Goal: Task Accomplishment & Management: Manage account settings

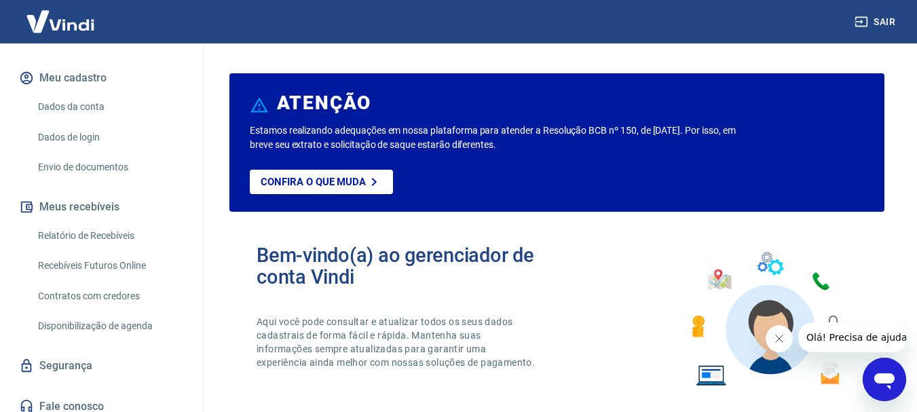
scroll to position [157, 0]
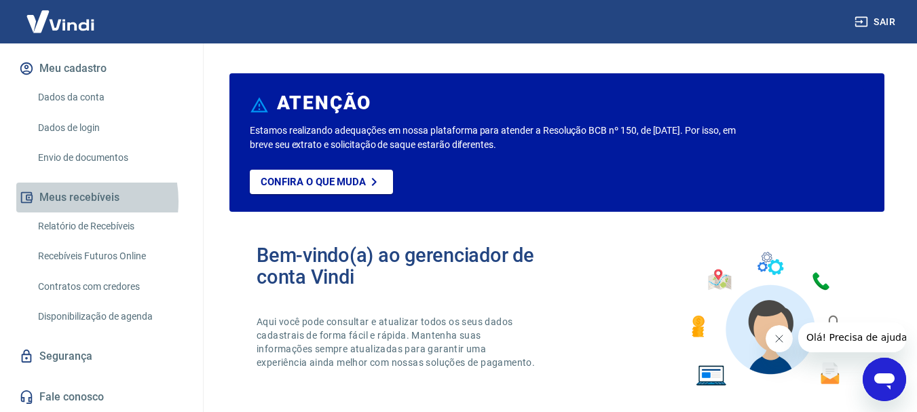
click at [62, 201] on button "Meus recebíveis" at bounding box center [101, 198] width 170 height 30
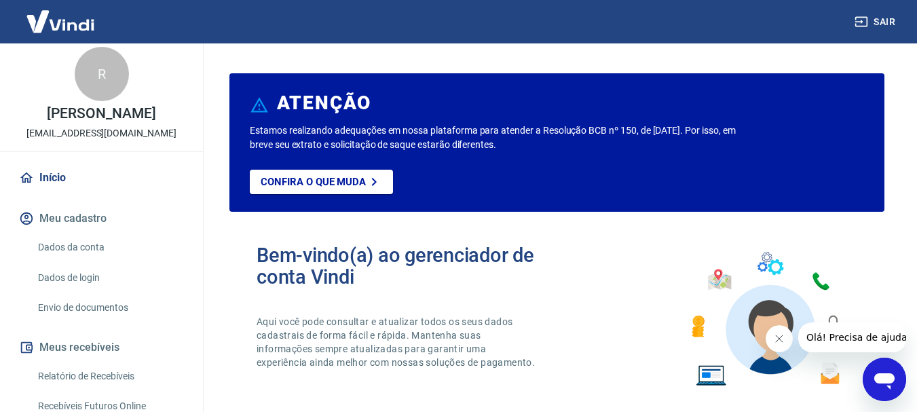
scroll to position [0, 0]
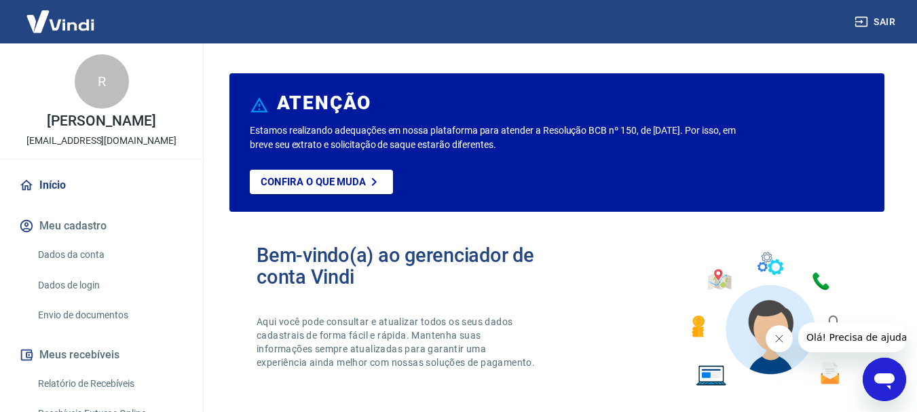
click at [84, 22] on img at bounding box center [60, 21] width 88 height 41
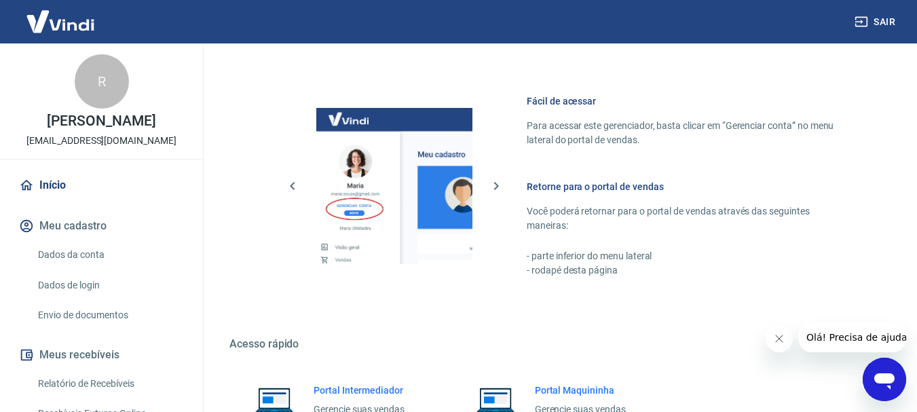
scroll to position [842, 0]
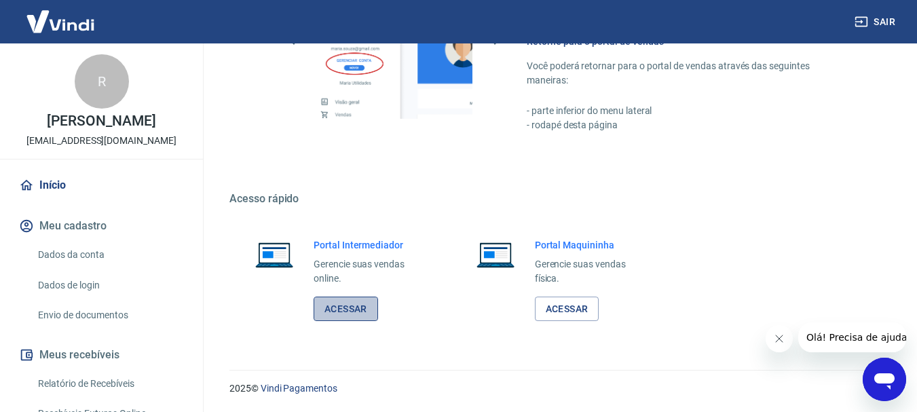
click at [343, 313] on link "Acessar" at bounding box center [346, 309] width 64 height 25
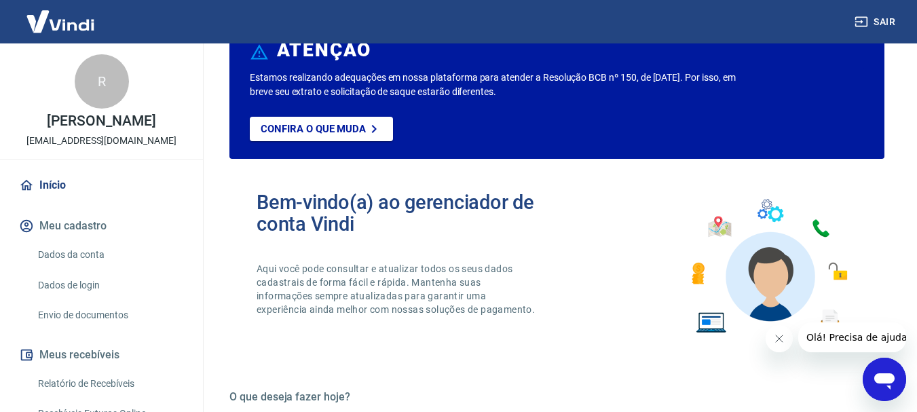
scroll to position [244, 0]
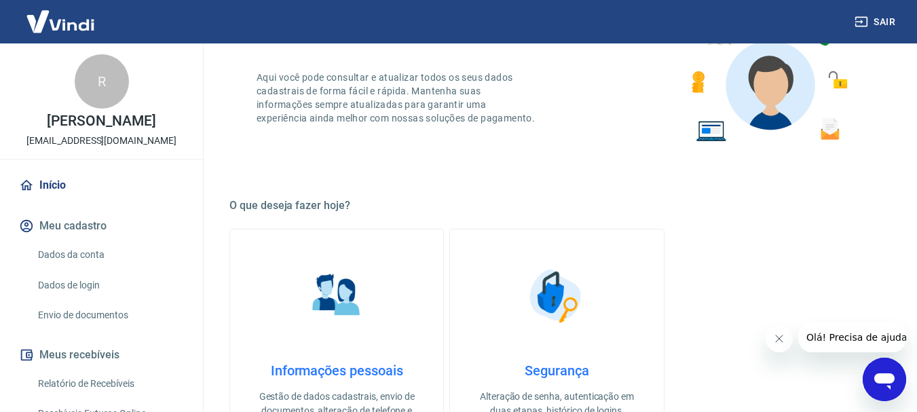
click at [97, 252] on link "Dados da conta" at bounding box center [110, 255] width 154 height 28
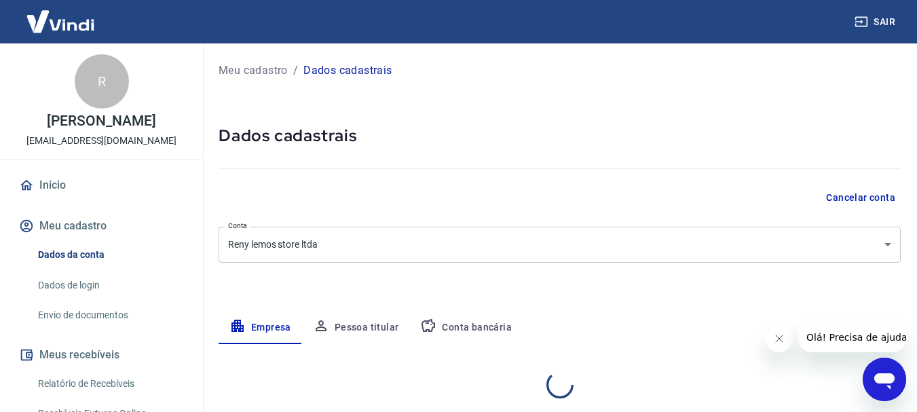
select select "SP"
select select "business"
click at [479, 330] on button "Conta bancária" at bounding box center [465, 327] width 113 height 33
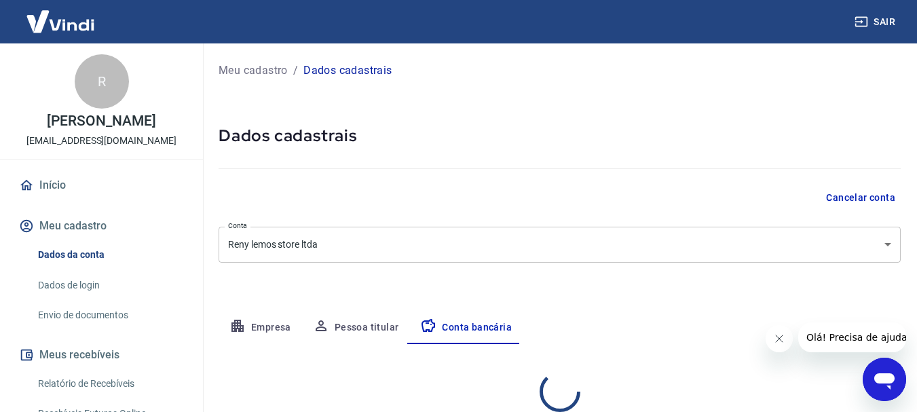
select select "1"
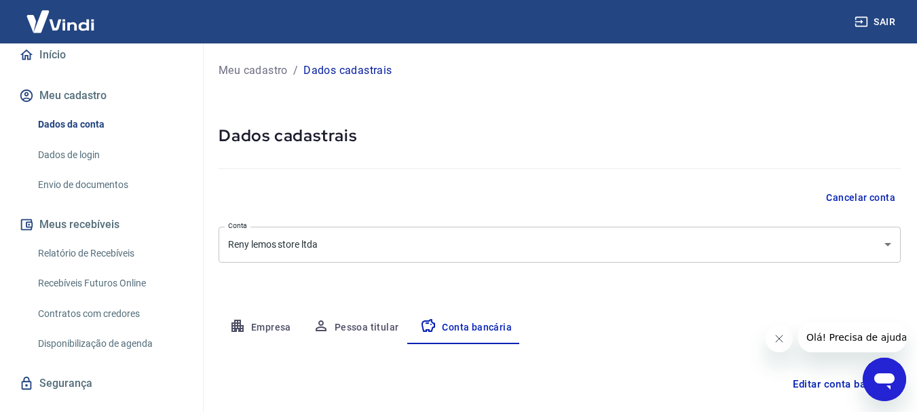
scroll to position [157, 0]
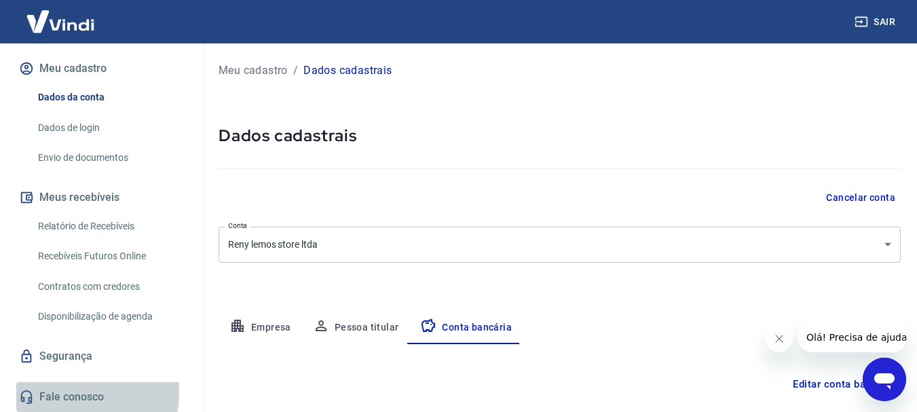
click at [67, 392] on link "Fale conosco" at bounding box center [101, 397] width 170 height 30
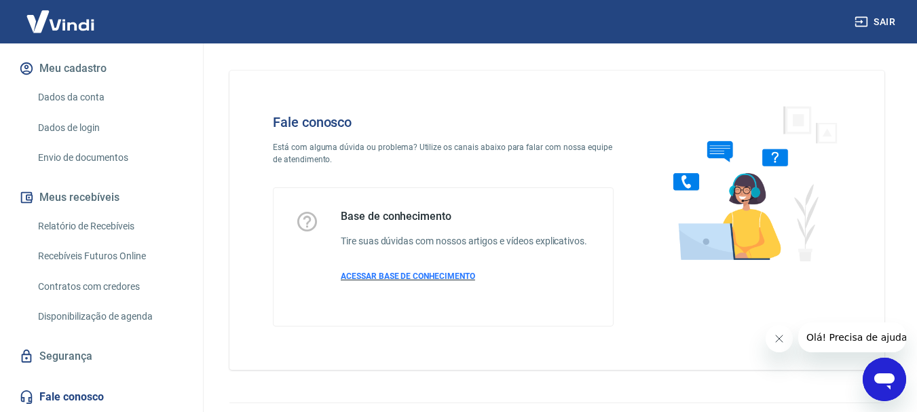
click at [442, 280] on span "ACESSAR BASE DE CONHECIMENTO" at bounding box center [408, 276] width 134 height 10
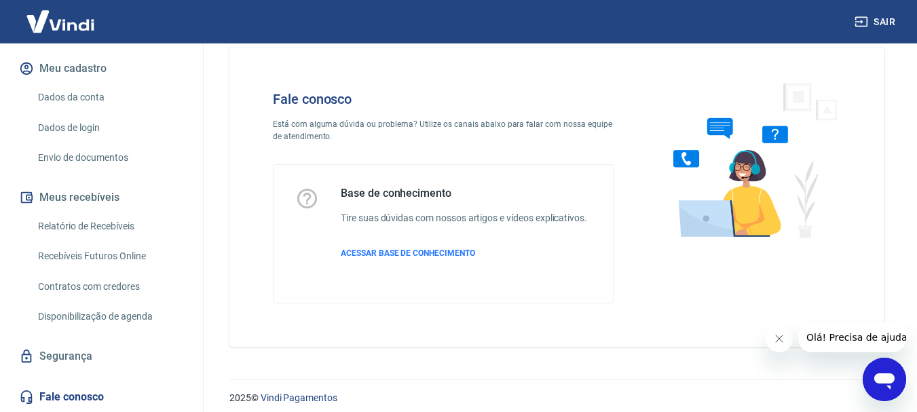
scroll to position [33, 0]
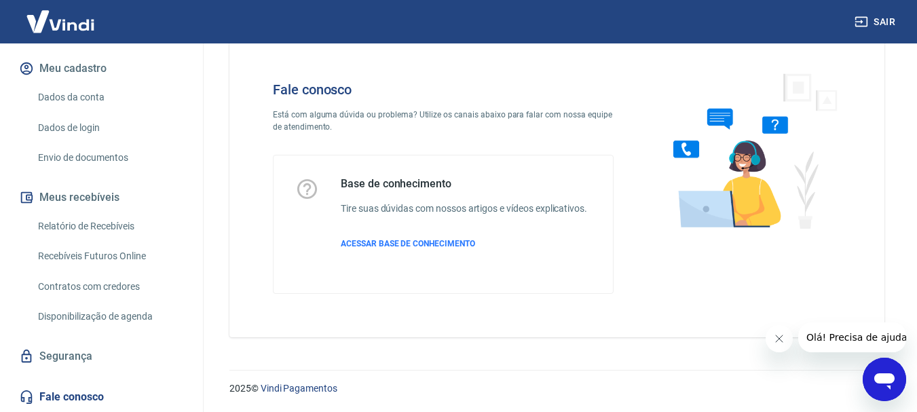
click at [79, 395] on link "Fale conosco" at bounding box center [101, 397] width 170 height 30
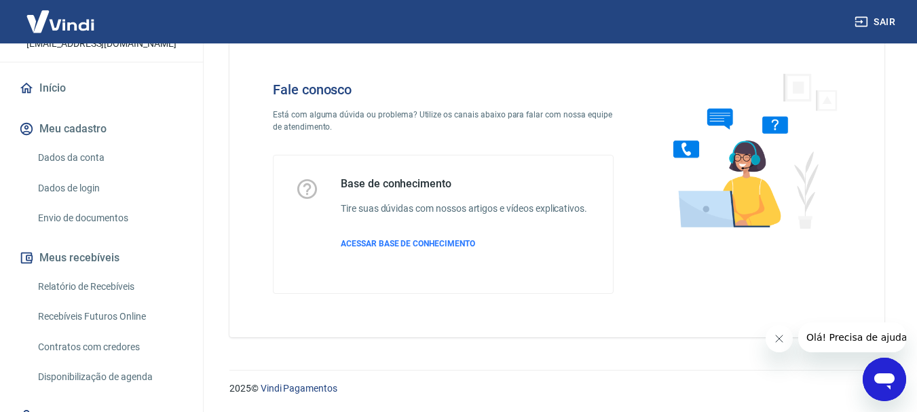
scroll to position [0, 0]
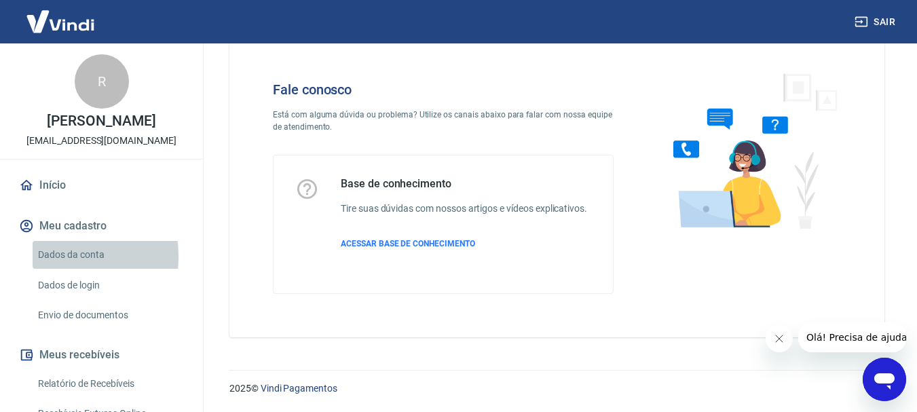
click at [53, 257] on link "Dados da conta" at bounding box center [110, 255] width 154 height 28
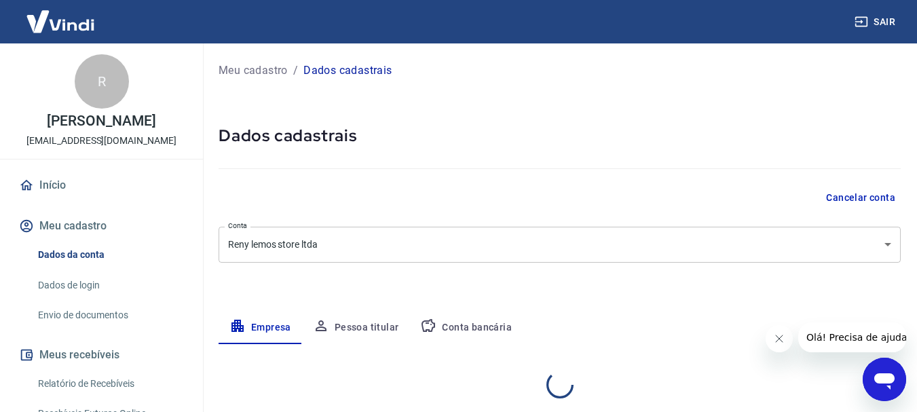
select select "SP"
select select "business"
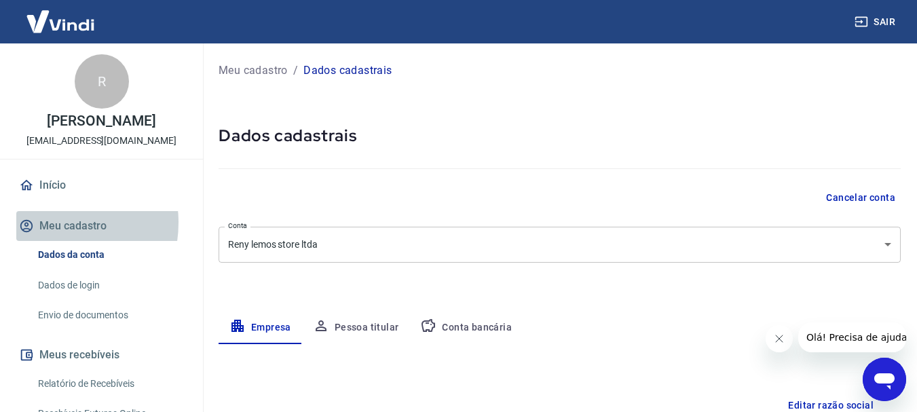
click at [49, 223] on button "Meu cadastro" at bounding box center [101, 226] width 170 height 30
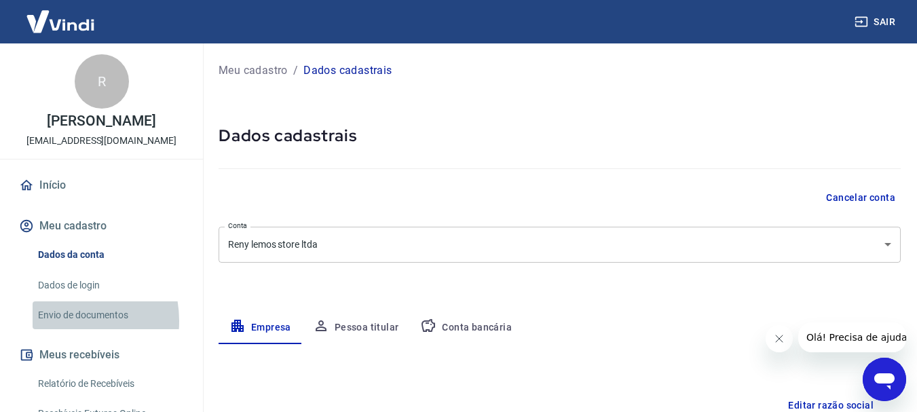
click at [62, 321] on link "Envio de documentos" at bounding box center [110, 315] width 154 height 28
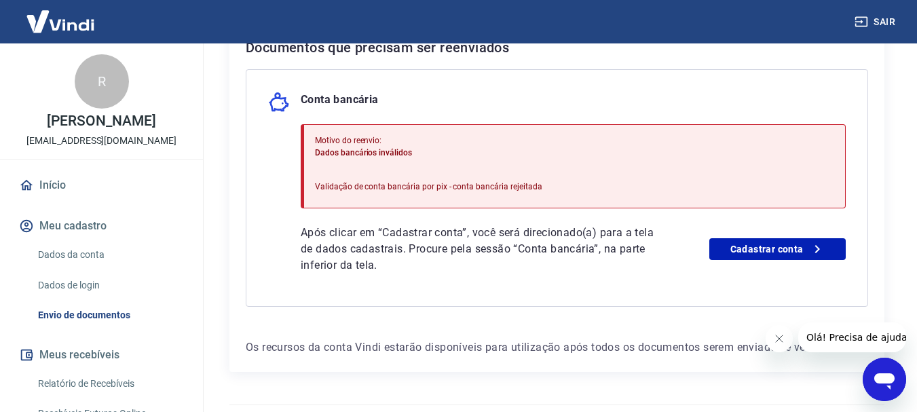
scroll to position [309, 0]
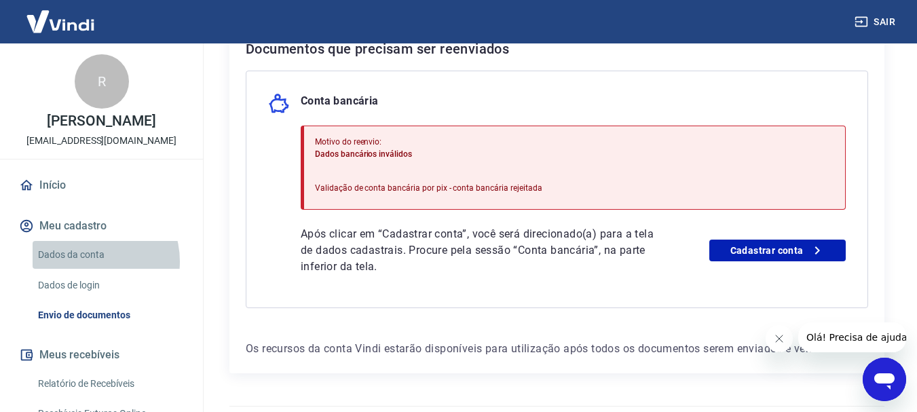
click at [91, 261] on link "Dados da conta" at bounding box center [110, 255] width 154 height 28
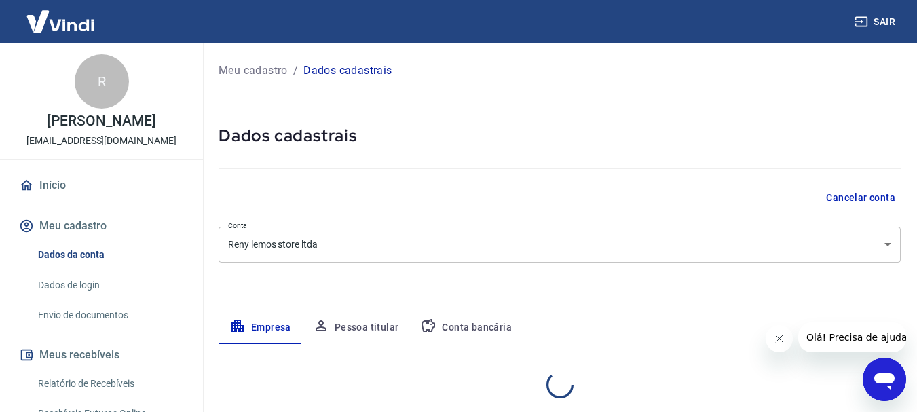
select select "SP"
select select "business"
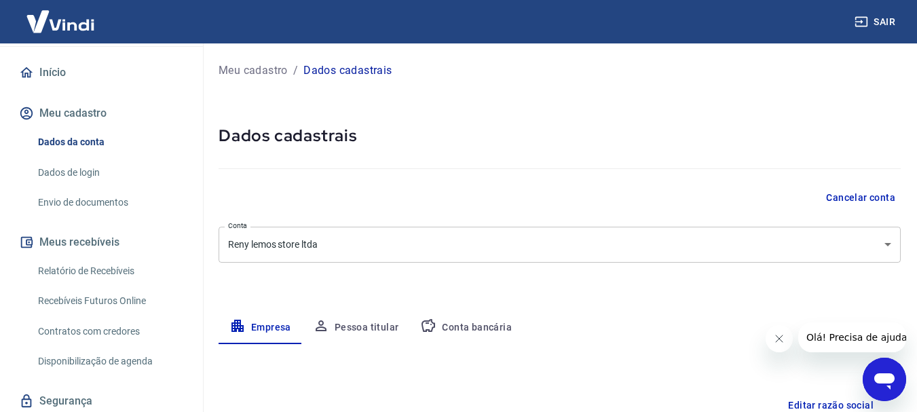
scroll to position [157, 0]
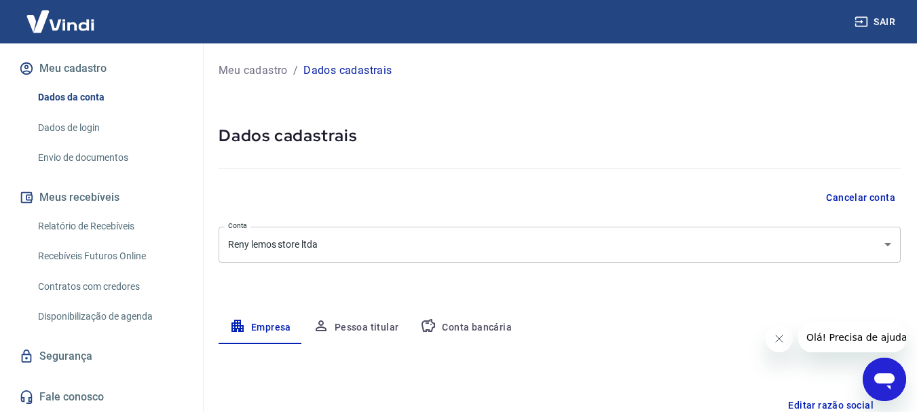
click at [56, 395] on link "Fale conosco" at bounding box center [101, 397] width 170 height 30
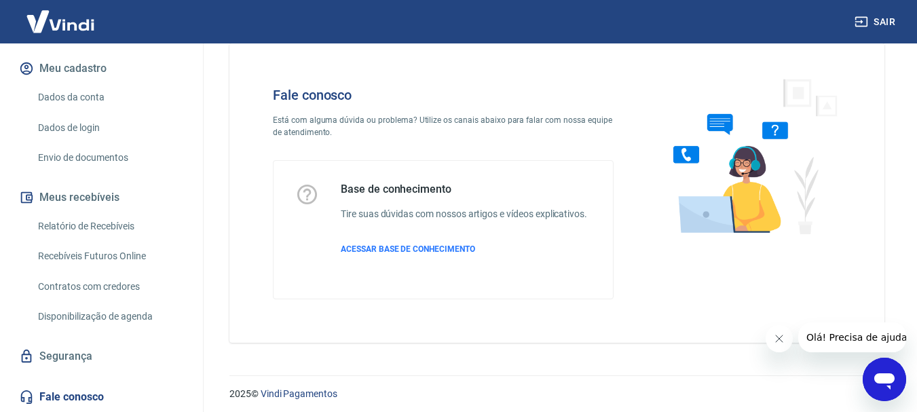
scroll to position [33, 0]
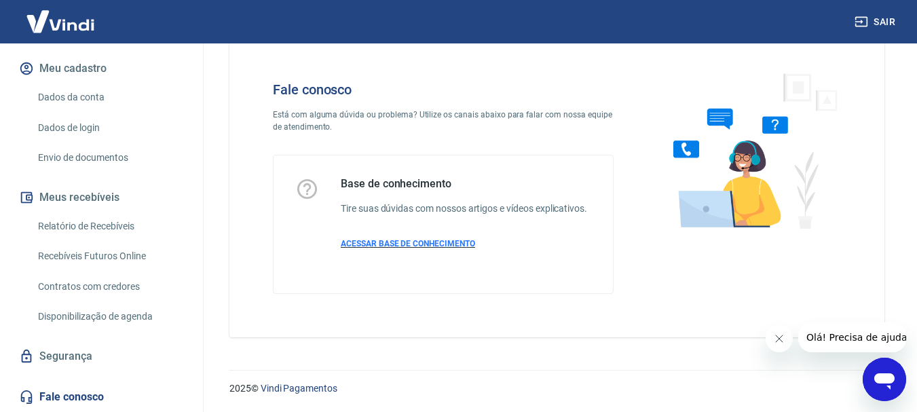
click at [440, 247] on span "ACESSAR BASE DE CONHECIMENTO" at bounding box center [408, 244] width 134 height 10
click at [891, 378] on icon "Abrir janela de mensagens" at bounding box center [884, 381] width 20 height 16
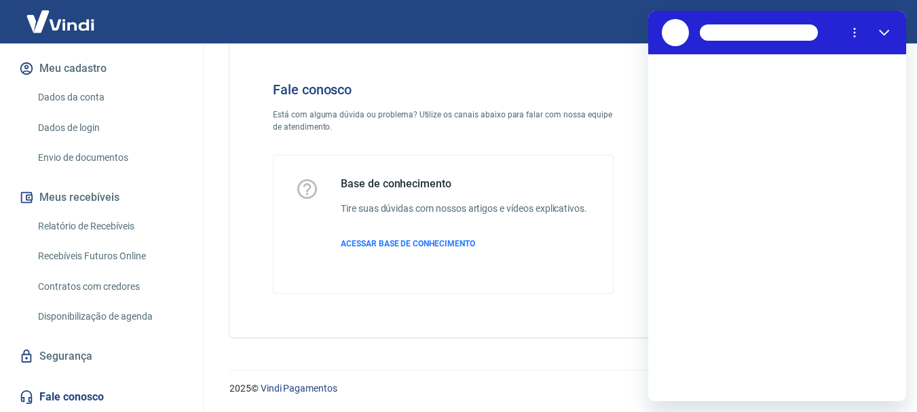
scroll to position [0, 0]
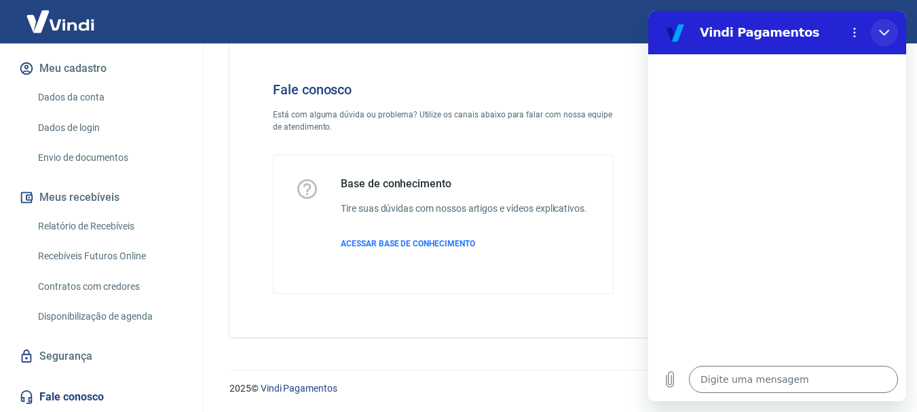
click at [888, 35] on icon "Fechar" at bounding box center [884, 32] width 11 height 11
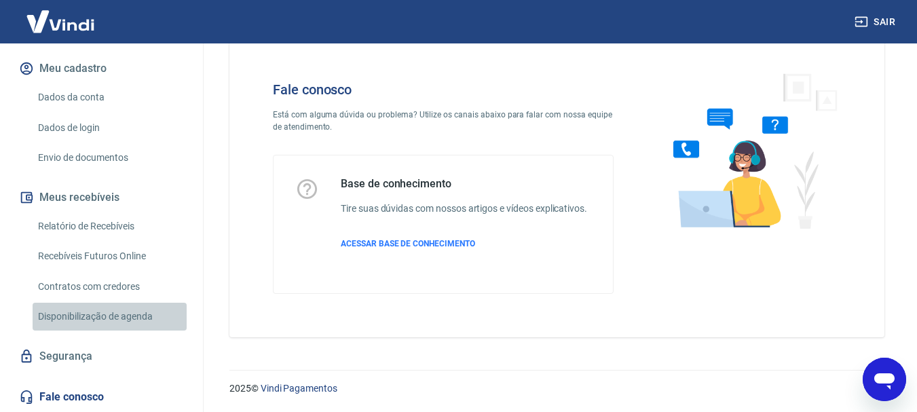
click at [121, 319] on link "Disponibilização de agenda" at bounding box center [110, 317] width 154 height 28
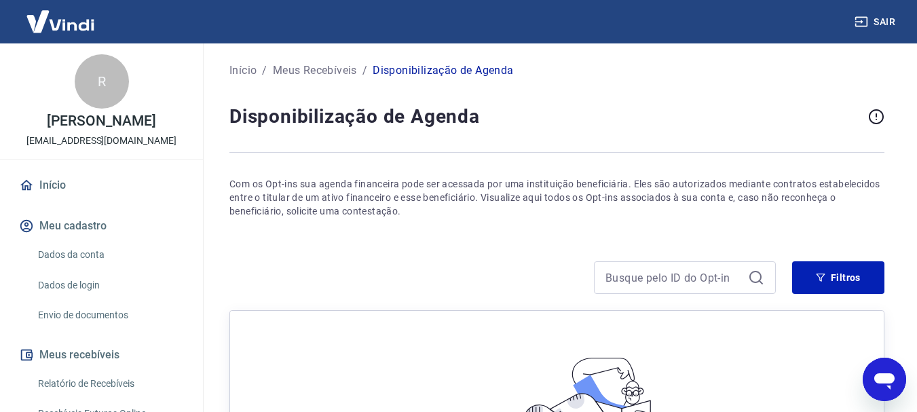
drag, startPoint x: 873, startPoint y: 387, endPoint x: 1088, endPoint y: 713, distance: 390.5
click at [873, 387] on icon "Abrir janela de mensagens" at bounding box center [884, 379] width 24 height 24
type textarea "x"
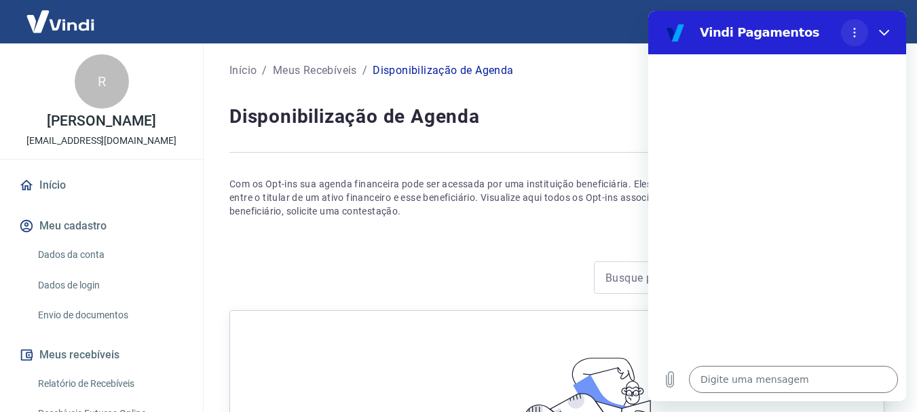
click at [858, 29] on icon "Menu de opções" at bounding box center [854, 32] width 11 height 11
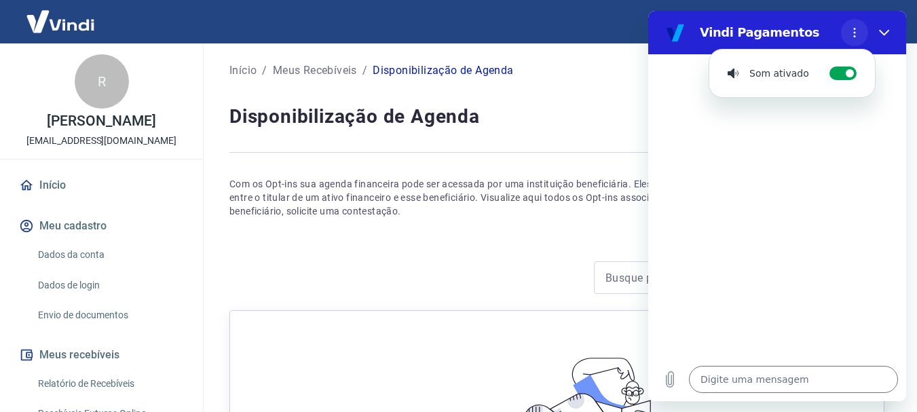
click at [858, 29] on icon "Menu de opções" at bounding box center [854, 32] width 11 height 11
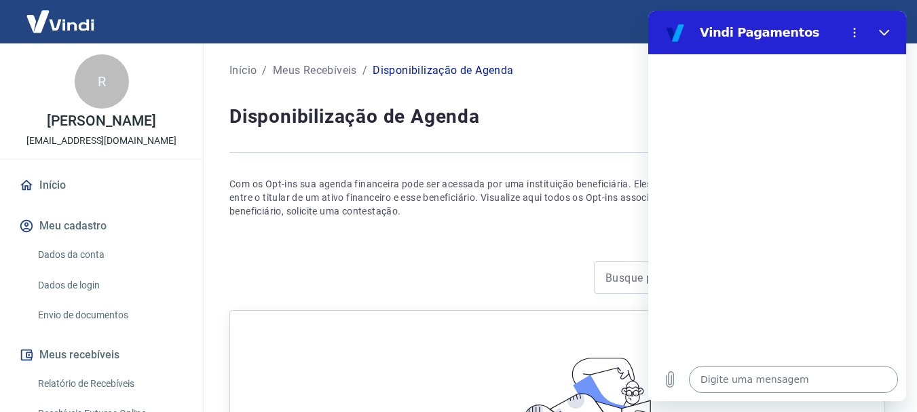
click at [706, 375] on textarea at bounding box center [793, 379] width 209 height 27
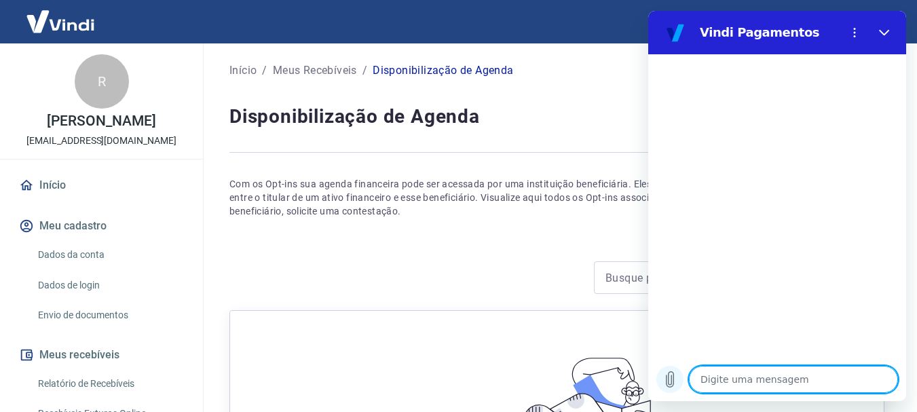
click at [666, 377] on icon "Carregar arquivo" at bounding box center [669, 380] width 7 height 16
click at [730, 376] on textarea at bounding box center [793, 379] width 209 height 27
type textarea "O"
type textarea "x"
type textarea "OI"
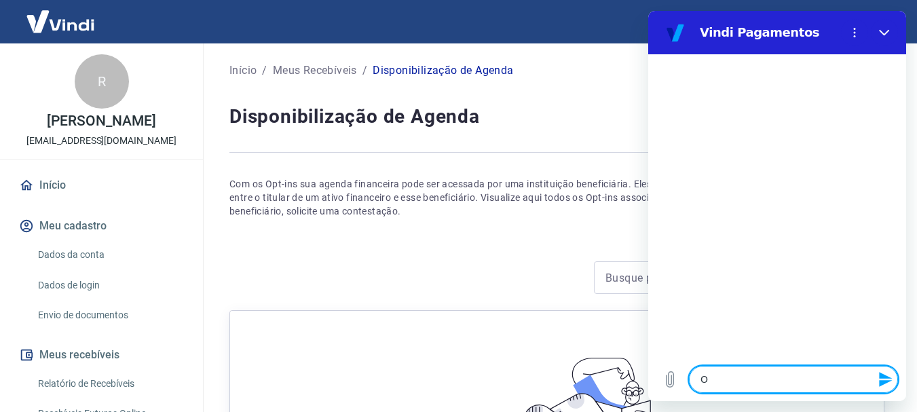
type textarea "x"
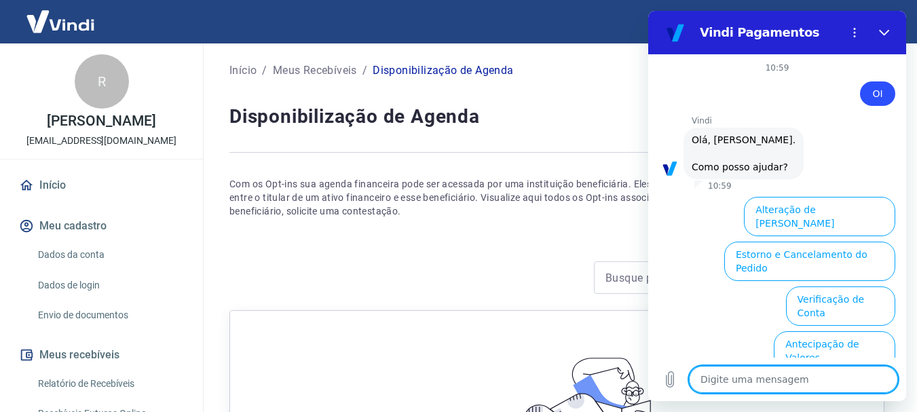
scroll to position [117, 0]
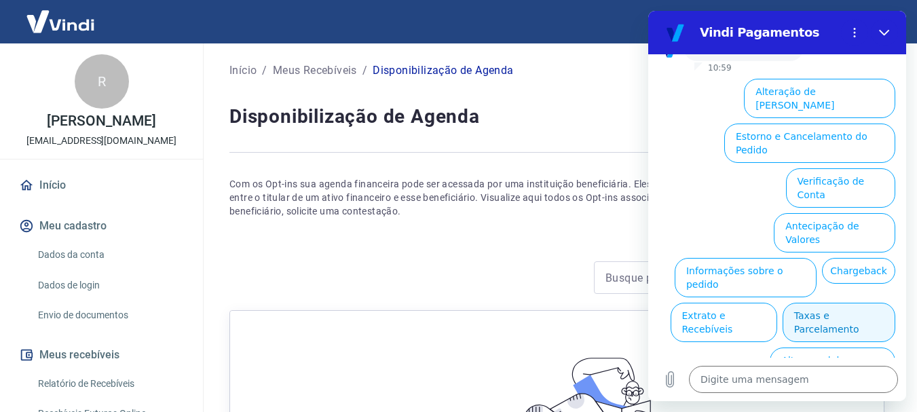
click at [801, 303] on button "Taxas e Parcelamento" at bounding box center [838, 322] width 113 height 39
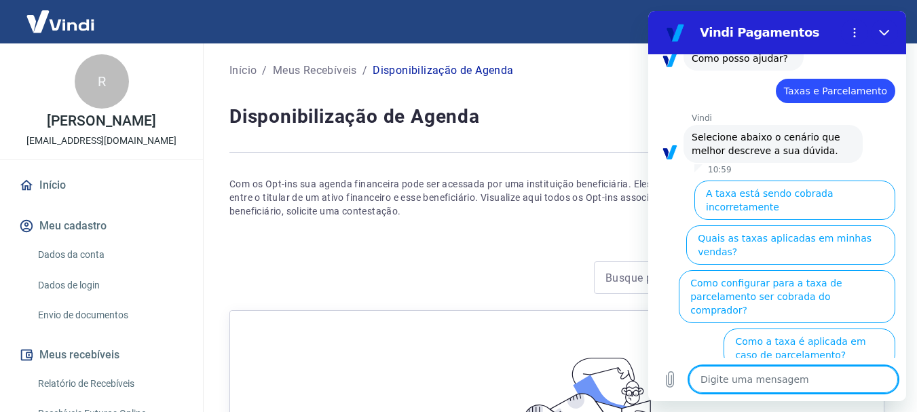
scroll to position [110, 0]
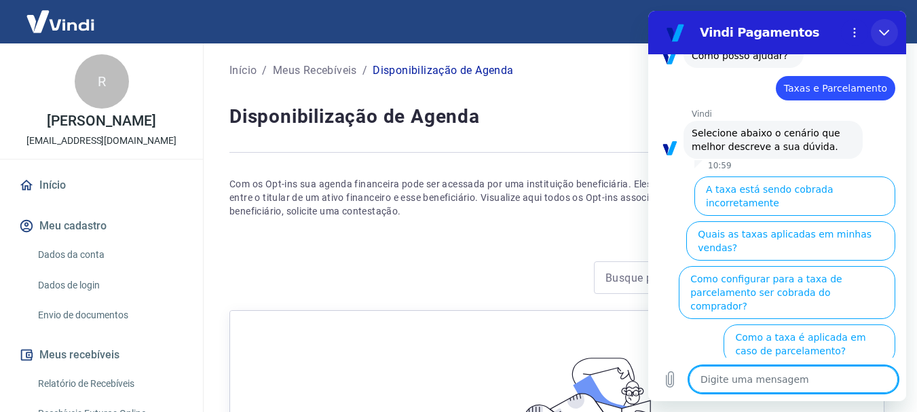
click at [886, 31] on icon "Fechar" at bounding box center [884, 32] width 11 height 11
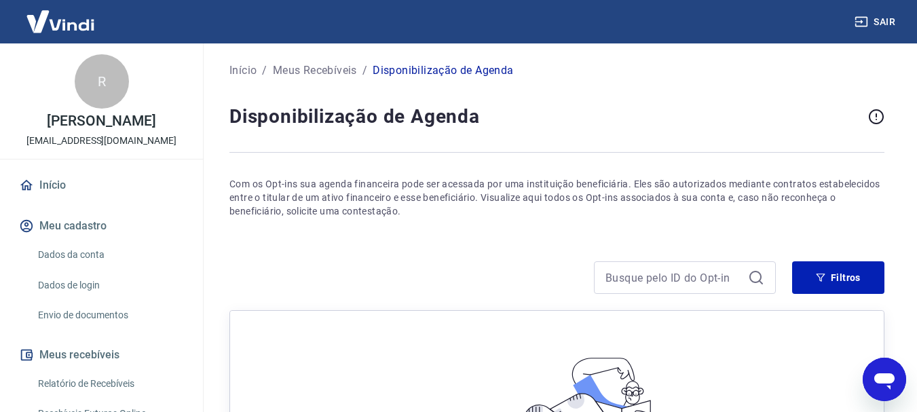
scroll to position [111, 0]
drag, startPoint x: 876, startPoint y: 368, endPoint x: 1090, endPoint y: 694, distance: 390.5
click at [876, 368] on icon "Abrir janela de mensagens" at bounding box center [884, 379] width 24 height 24
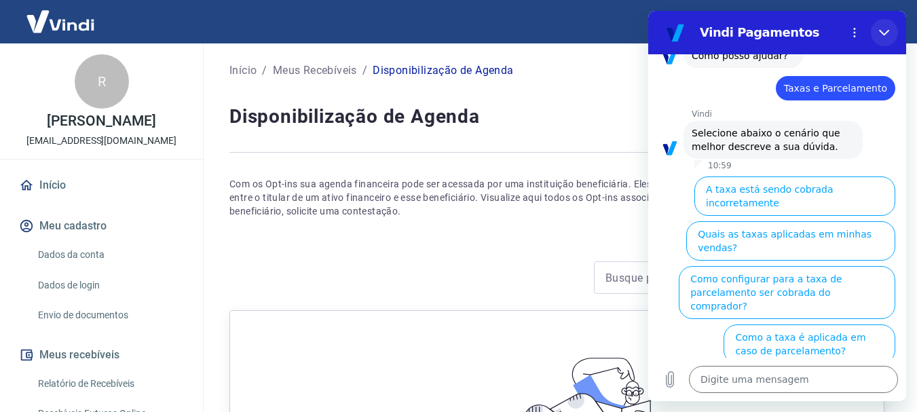
drag, startPoint x: 881, startPoint y: 33, endPoint x: 1530, endPoint y: 43, distance: 648.1
click at [881, 33] on icon "Fechar" at bounding box center [884, 33] width 10 height 6
type textarea "x"
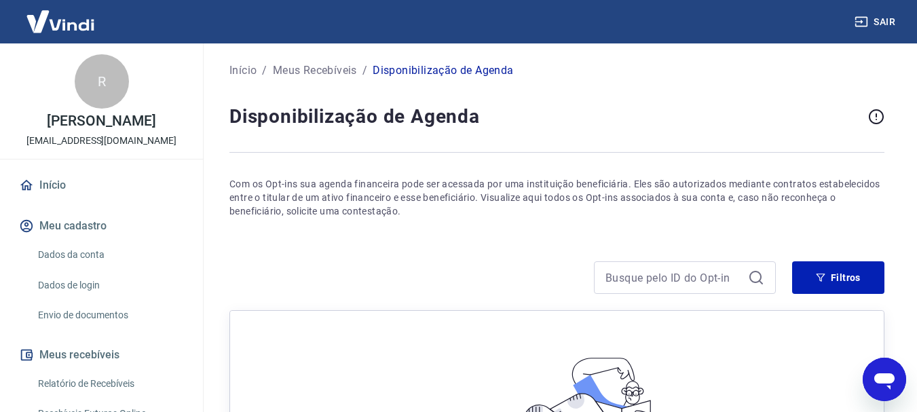
scroll to position [111, 0]
click at [874, 20] on button "Sair" at bounding box center [876, 22] width 49 height 25
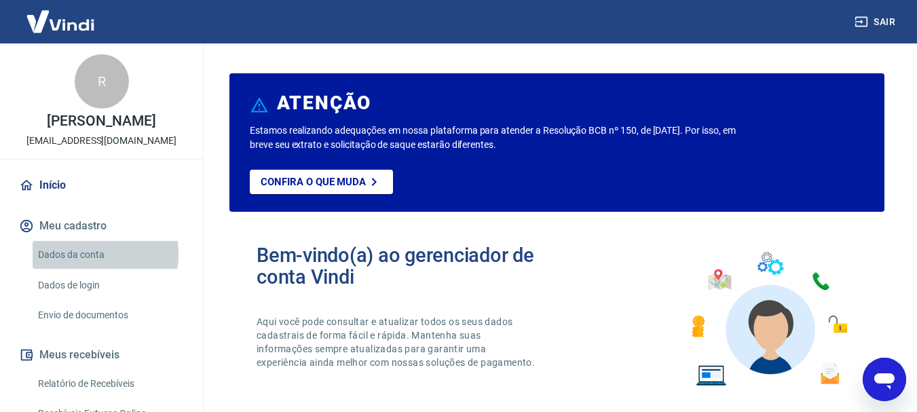
click at [86, 254] on link "Dados da conta" at bounding box center [110, 255] width 154 height 28
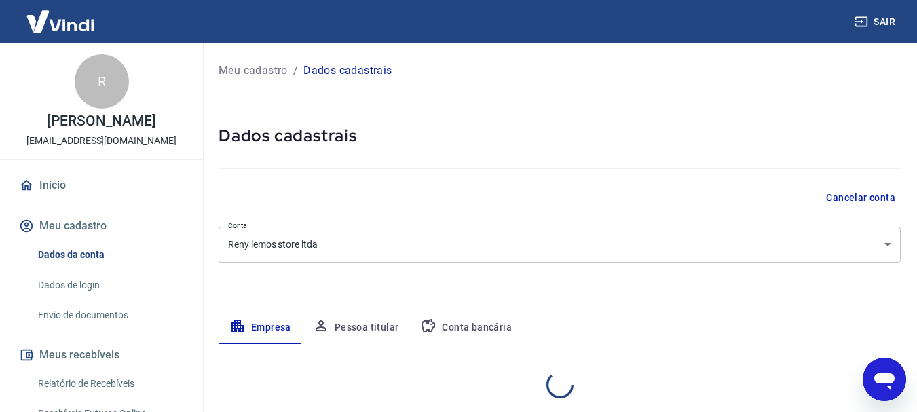
select select "SP"
select select "business"
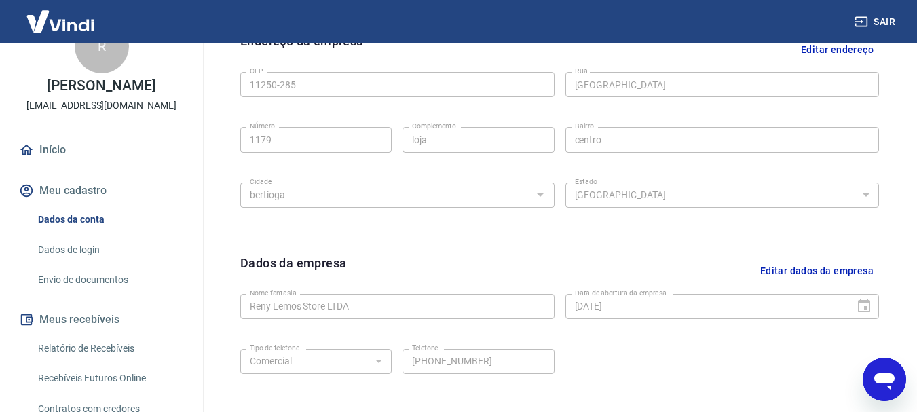
scroll to position [51, 0]
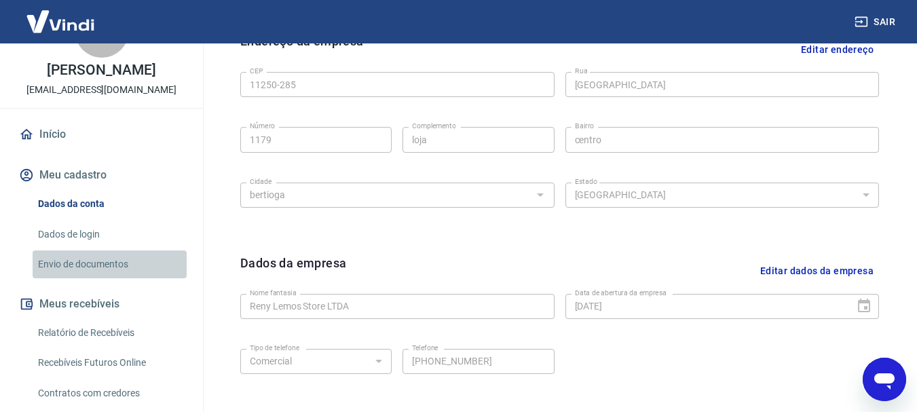
click at [111, 265] on link "Envio de documentos" at bounding box center [110, 264] width 154 height 28
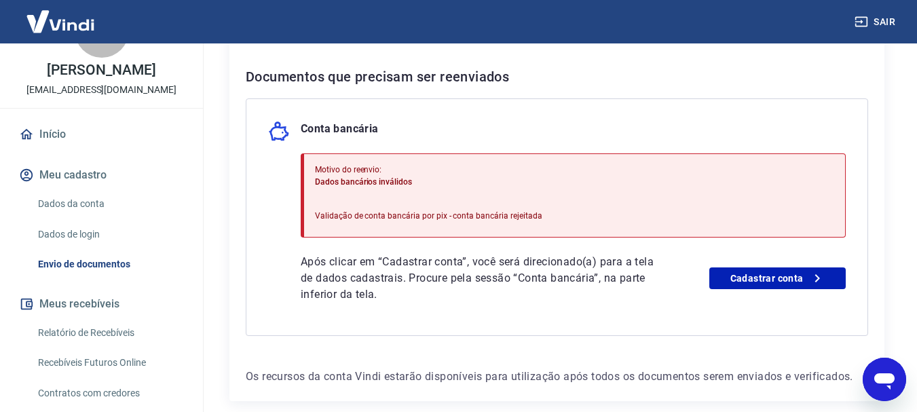
scroll to position [266, 0]
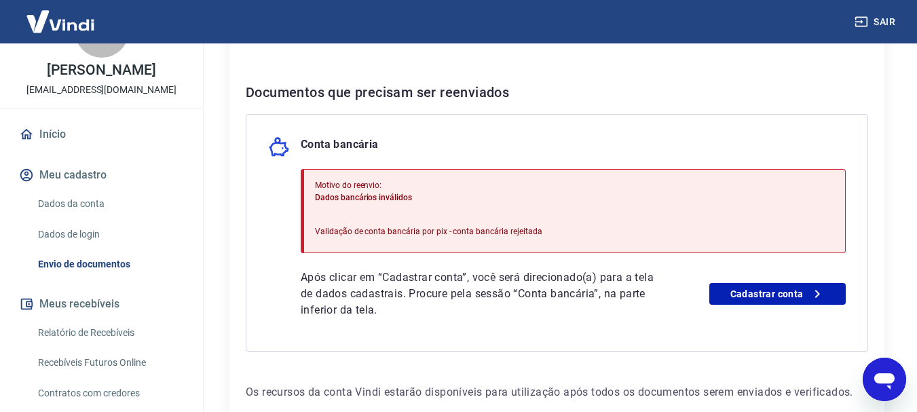
click at [378, 223] on div "Motivo do reenvio: Dados bancários inválidos Validação de conta bancária por pi…" at bounding box center [428, 211] width 227 height 75
click at [377, 223] on div "Motivo do reenvio: Dados bancários inválidos Validação de conta bancária por pi…" at bounding box center [428, 211] width 227 height 75
click at [377, 225] on div "Motivo do reenvio: Dados bancários inválidos Validação de conta bancária por pi…" at bounding box center [428, 211] width 227 height 75
click at [883, 370] on icon "Abrir janela de mensagens" at bounding box center [884, 379] width 24 height 24
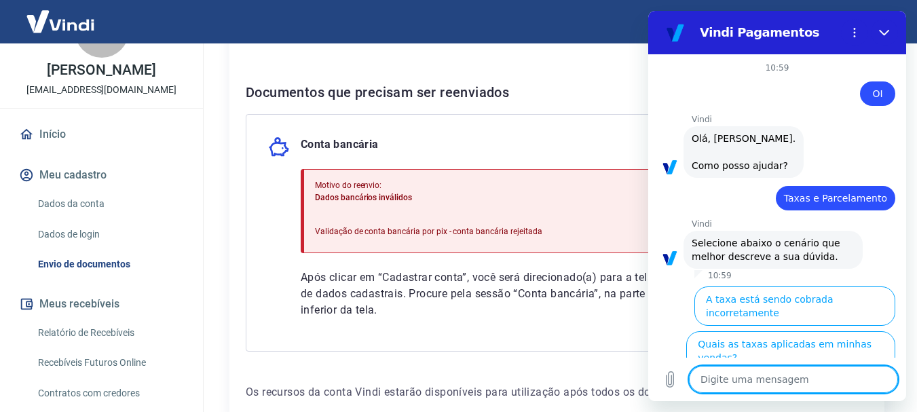
scroll to position [110, 0]
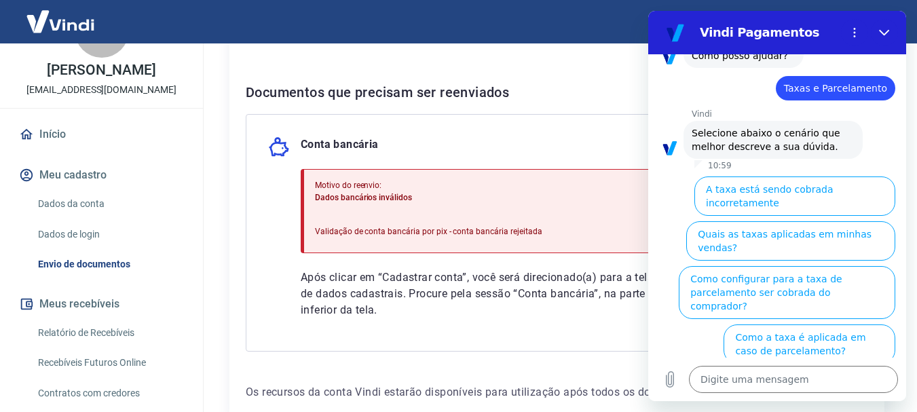
click at [748, 35] on h2 "Vindi Pagamentos" at bounding box center [768, 32] width 136 height 16
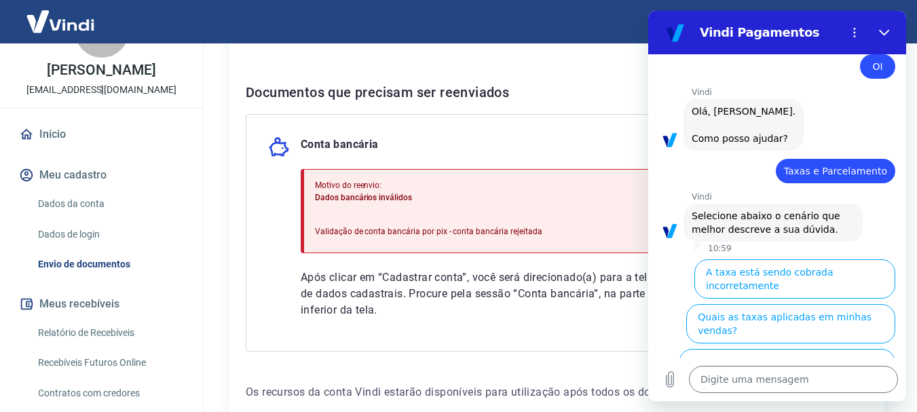
scroll to position [0, 0]
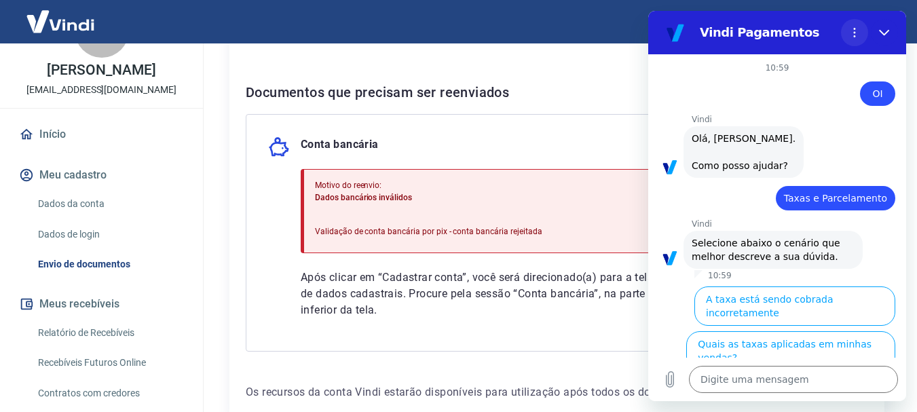
click at [858, 29] on icon "Menu de opções" at bounding box center [854, 32] width 11 height 11
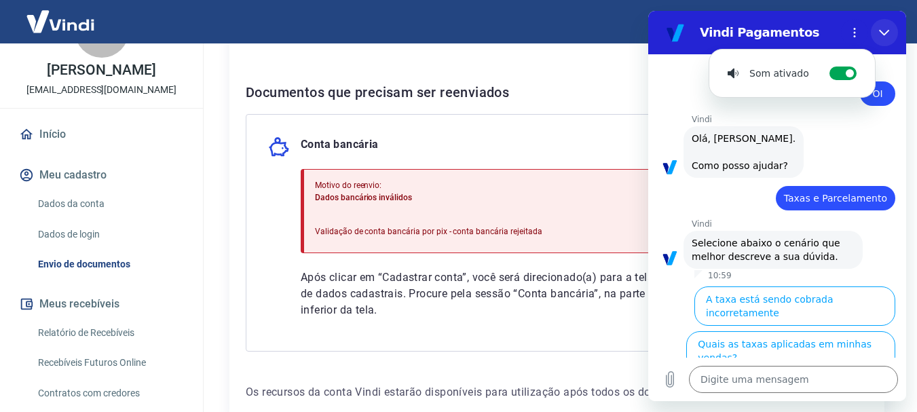
drag, startPoint x: 887, startPoint y: 33, endPoint x: 1535, endPoint y: 44, distance: 648.1
click at [887, 33] on icon "Fechar" at bounding box center [884, 32] width 11 height 11
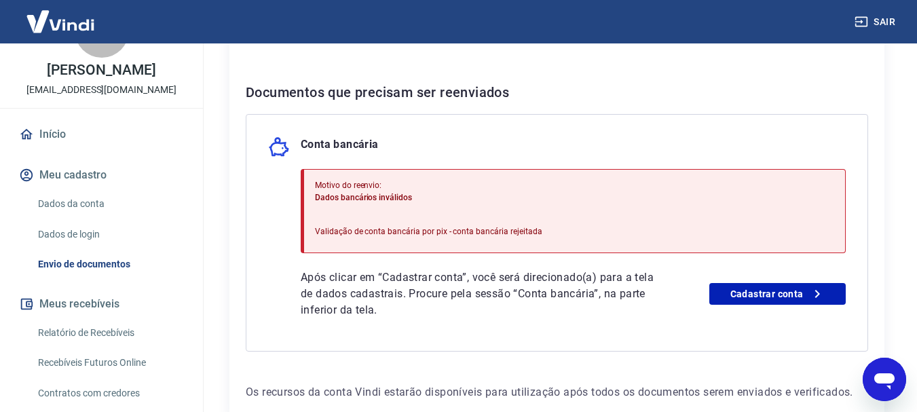
drag, startPoint x: 886, startPoint y: 375, endPoint x: 1101, endPoint y: 702, distance: 390.5
click at [886, 375] on icon "Abrir janela de mensagens" at bounding box center [884, 381] width 20 height 16
type textarea "x"
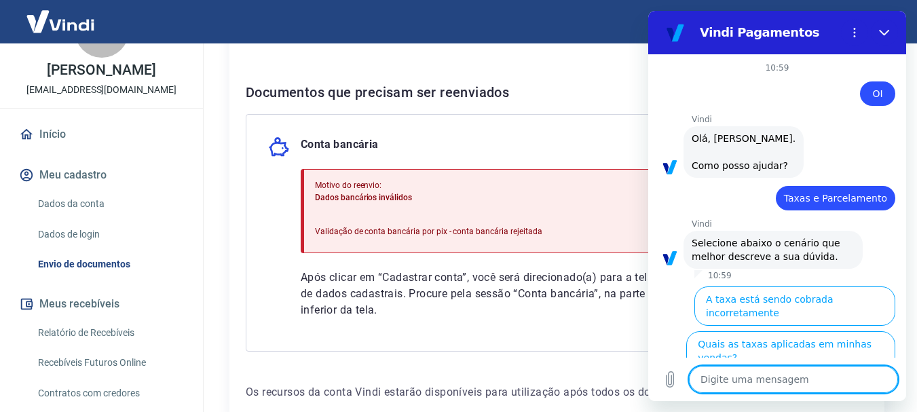
click at [746, 383] on textarea at bounding box center [793, 379] width 209 height 27
type textarea "e"
type textarea "x"
type textarea "er"
type textarea "x"
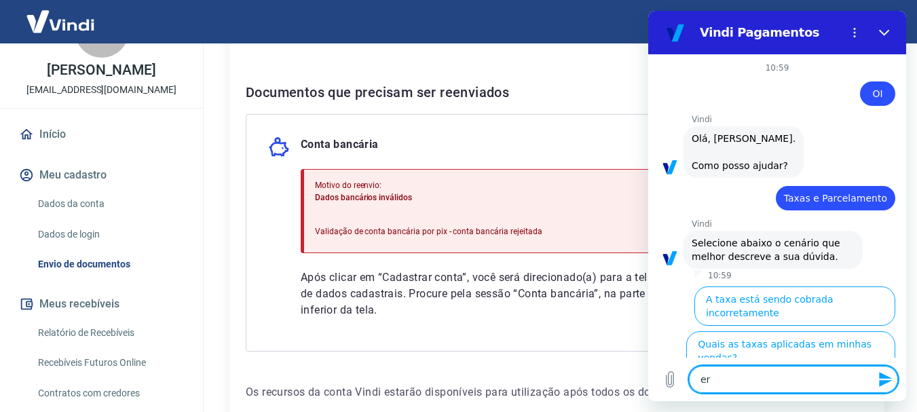
type textarea "err"
type textarea "x"
type textarea "erro"
type textarea "x"
type textarea "erro"
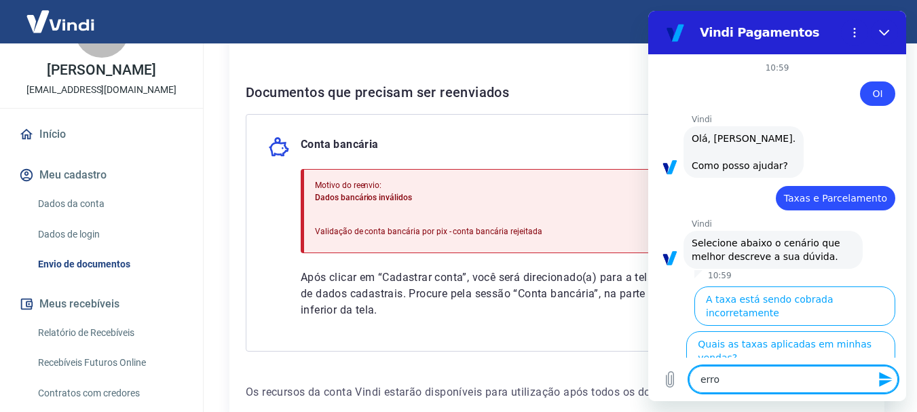
type textarea "x"
type textarea "erro d"
type textarea "x"
type textarea "erro de"
type textarea "x"
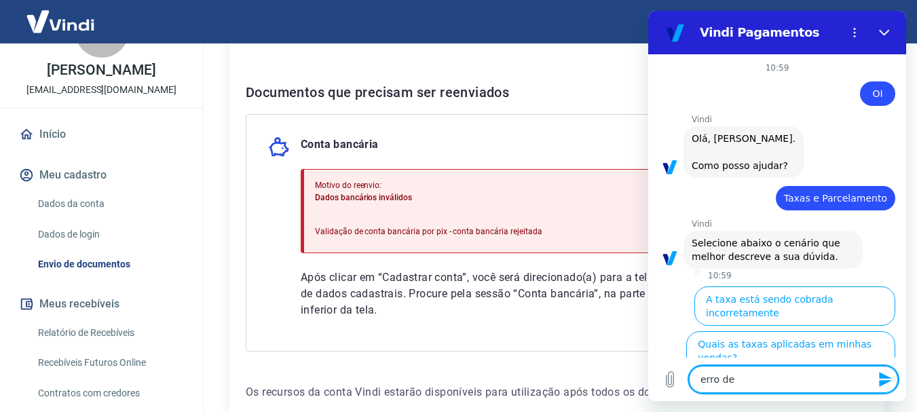
type textarea "erro de"
type textarea "x"
type textarea "erro de c"
type textarea "x"
type textarea "erro de co"
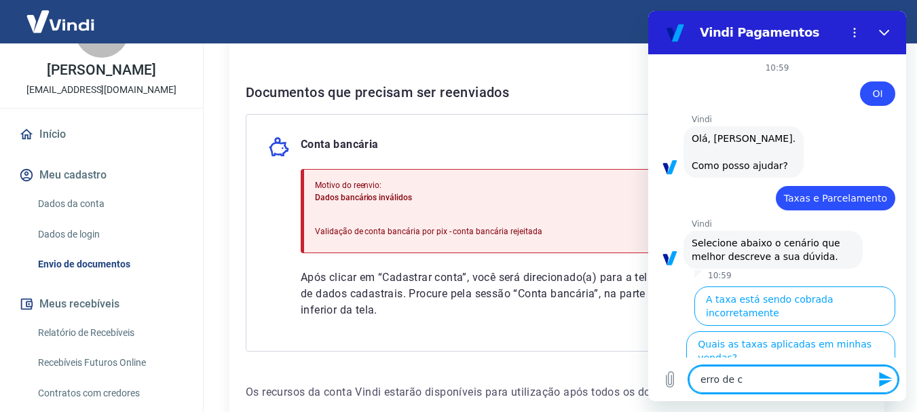
type textarea "x"
type textarea "erro de con"
type textarea "x"
type textarea "erro de cont"
type textarea "x"
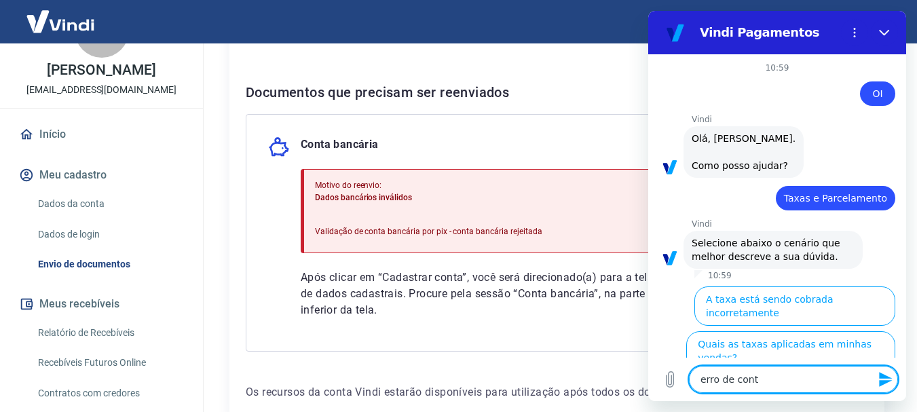
type textarea "erro de conta"
type textarea "x"
type textarea "erro de conta"
type textarea "x"
type textarea "erro de conta b"
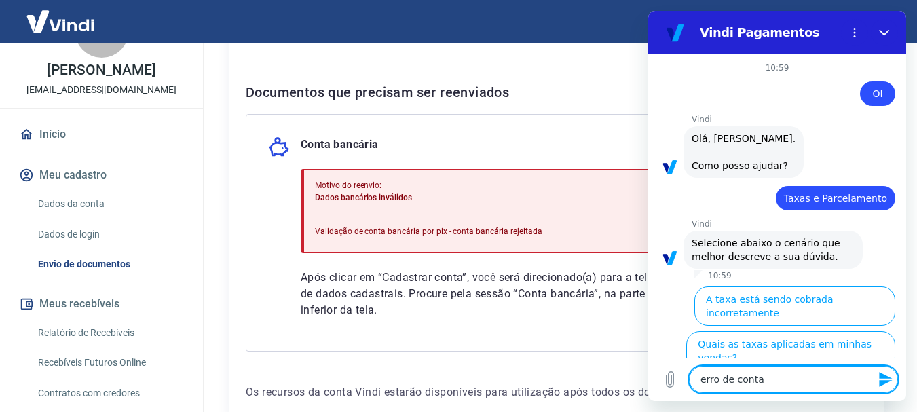
type textarea "x"
type textarea "erro de conta ba"
type textarea "x"
type textarea "erro de conta ban"
type textarea "x"
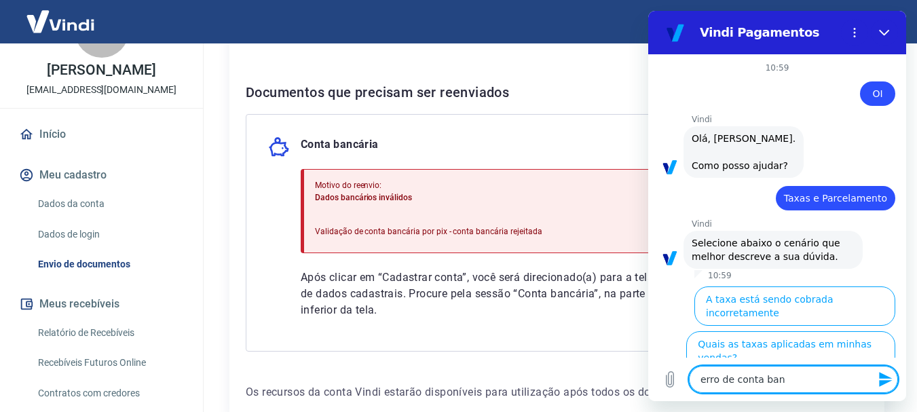
type textarea "erro de conta banc"
type textarea "x"
type textarea "erro de conta banca"
type textarea "x"
type textarea "erro de conta bancar"
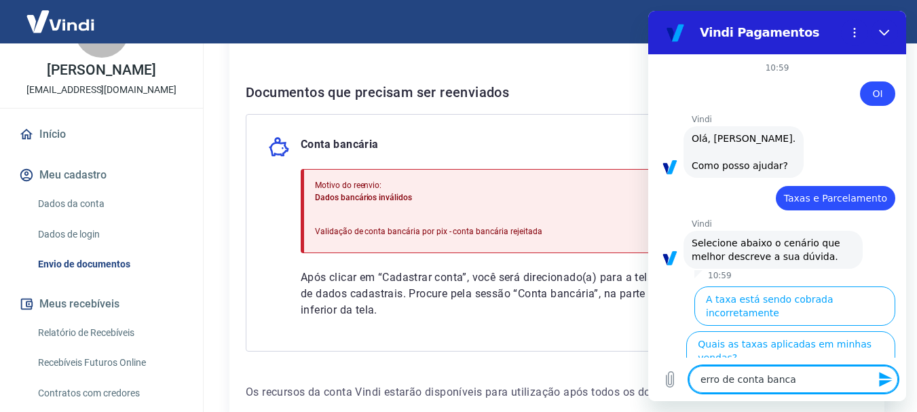
type textarea "x"
type textarea "erro de conta bancari"
type textarea "x"
type textarea "erro de conta bancaria"
type textarea "x"
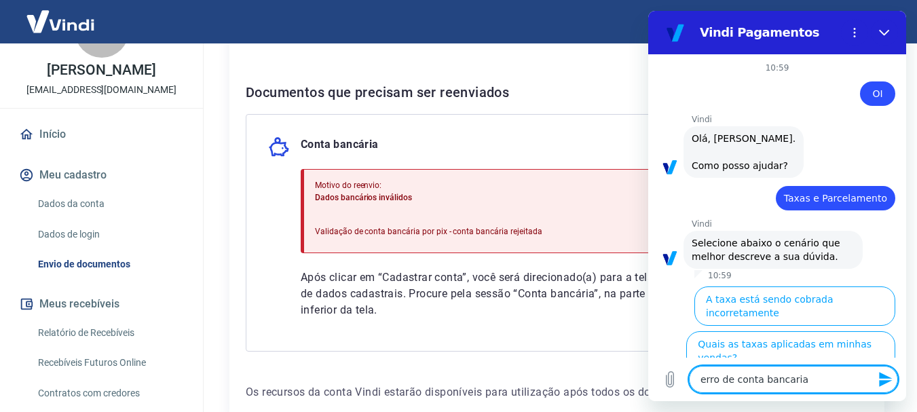
type textarea "erro de conta bancaria"
type textarea "x"
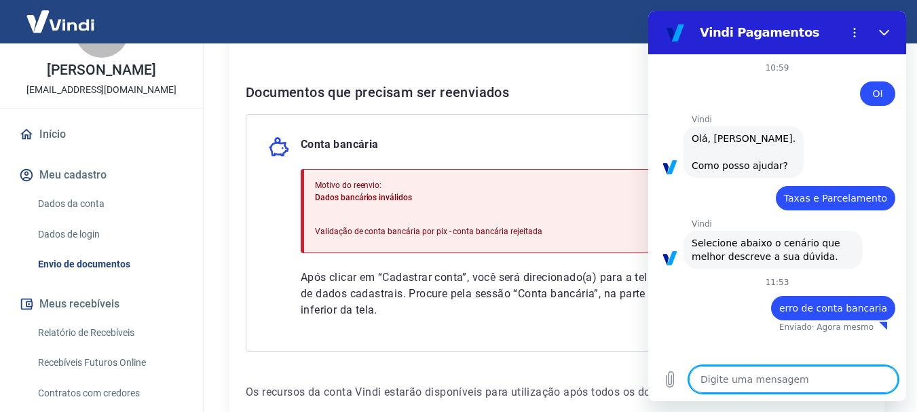
type textarea "x"
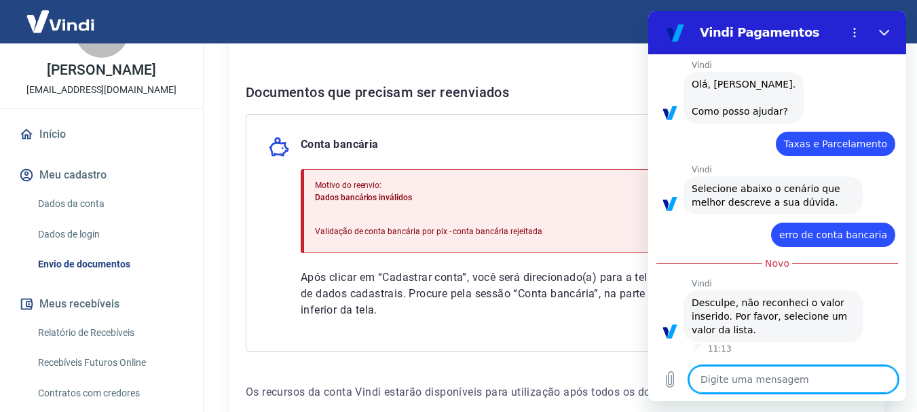
scroll to position [53, 0]
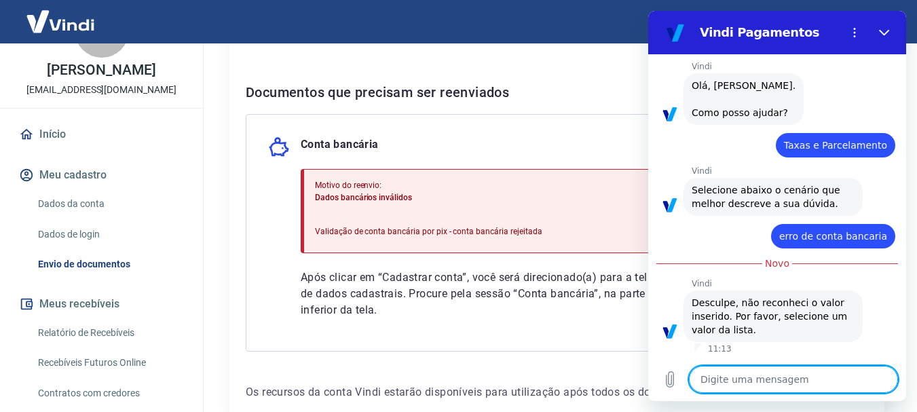
click at [729, 385] on textarea at bounding box center [793, 379] width 209 height 27
type textarea "o"
type textarea "x"
type textarea "oi"
type textarea "x"
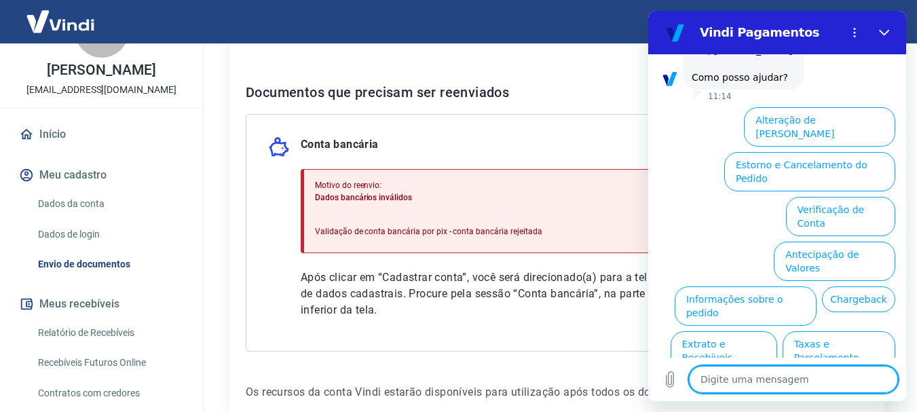
scroll to position [438, 0]
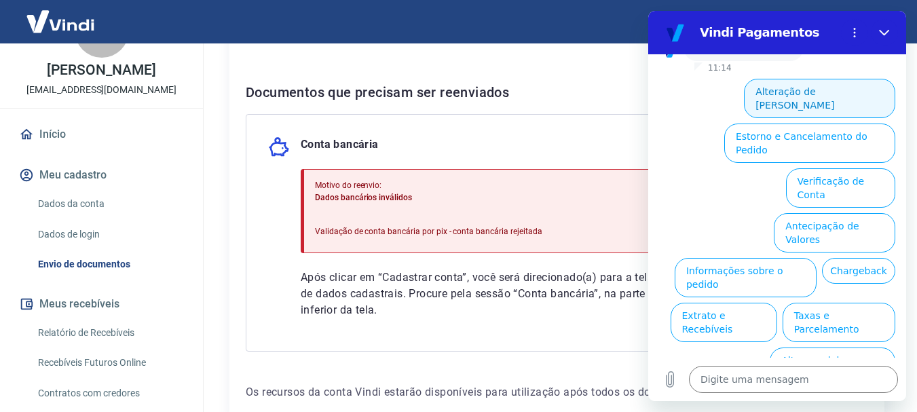
click at [793, 90] on button "Alteração de [PERSON_NAME]" at bounding box center [819, 98] width 151 height 39
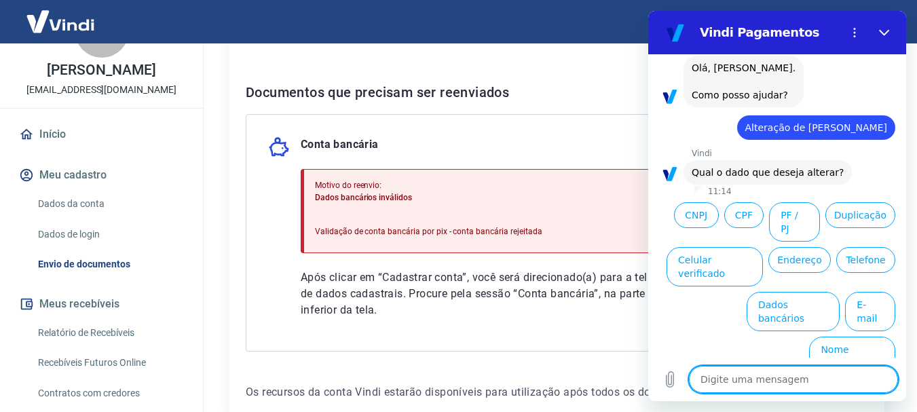
scroll to position [391, 0]
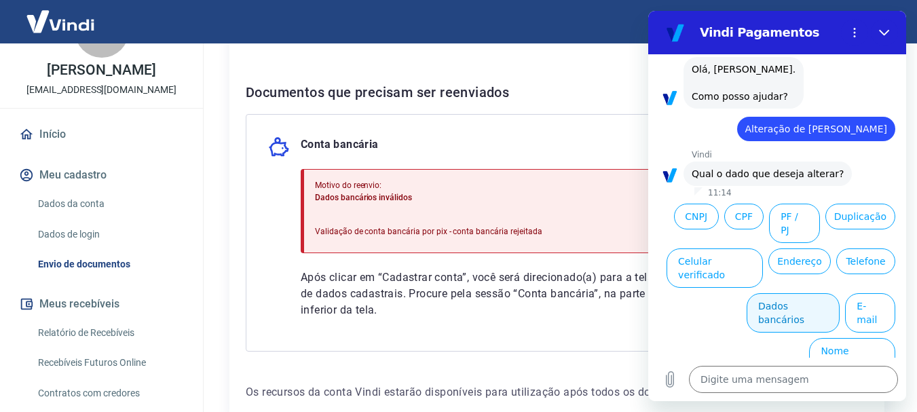
click at [788, 306] on button "Dados bancários" at bounding box center [792, 312] width 93 height 39
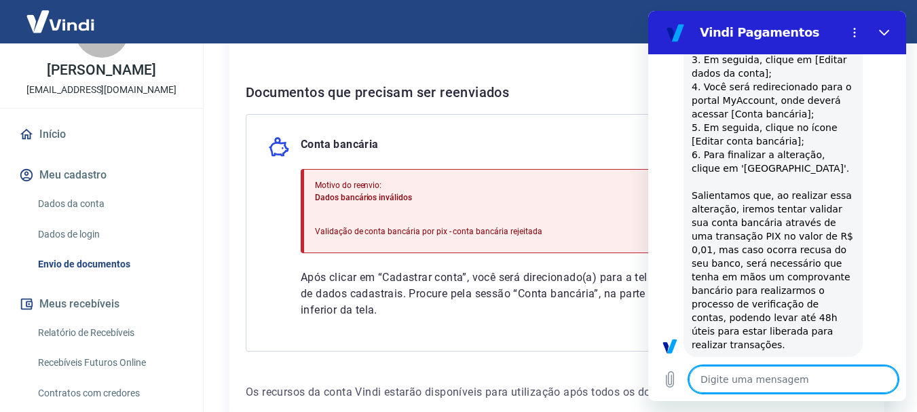
type textarea "x"
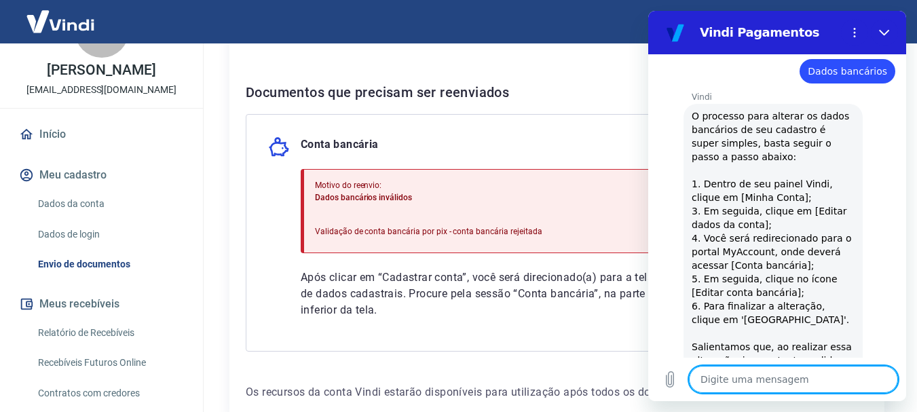
scroll to position [520, 0]
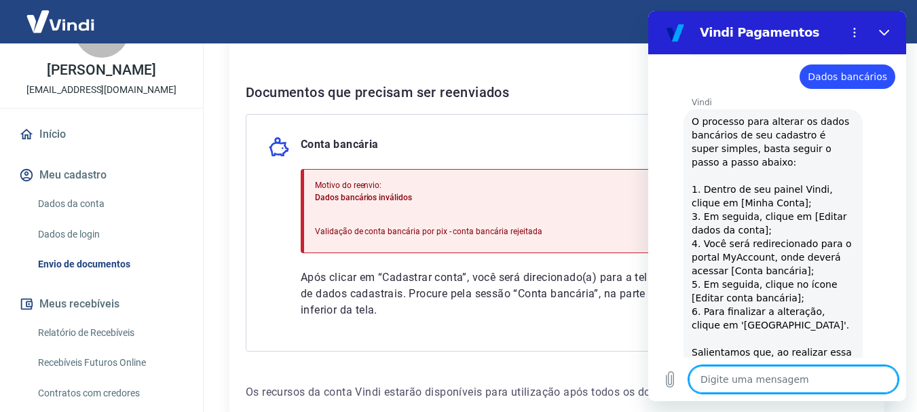
click at [55, 210] on link "Dados da conta" at bounding box center [110, 204] width 154 height 28
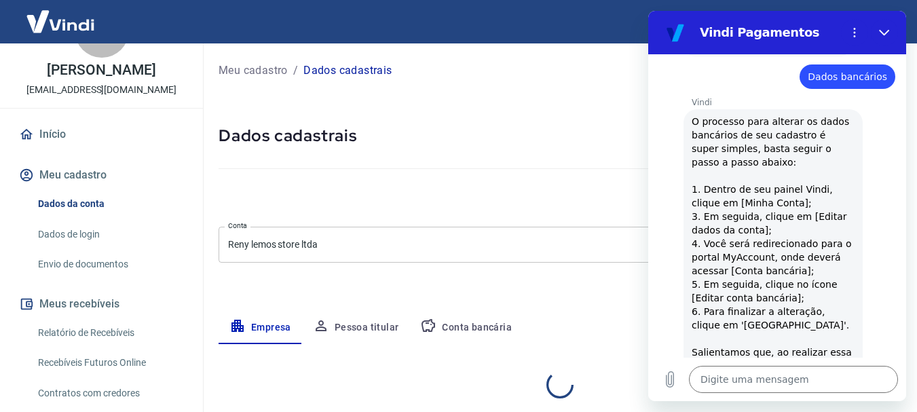
select select "SP"
select select "business"
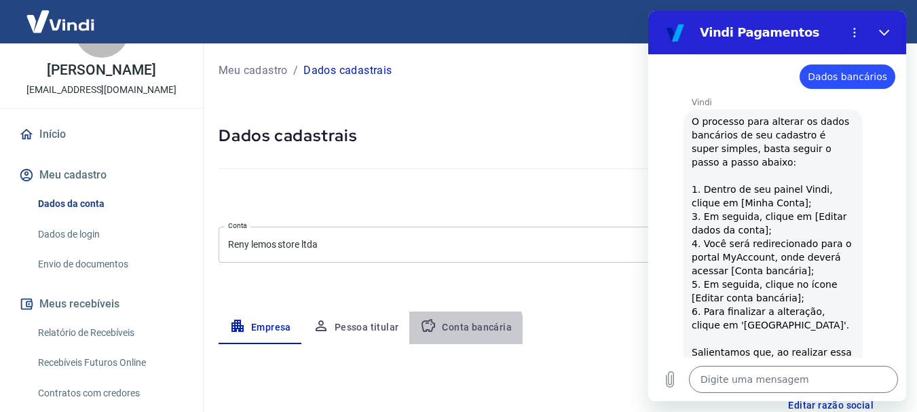
click at [449, 330] on button "Conta bancária" at bounding box center [465, 327] width 113 height 33
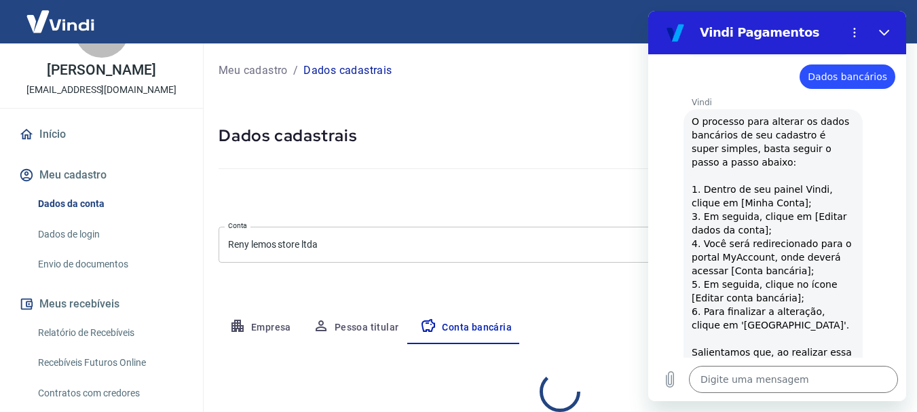
select select "1"
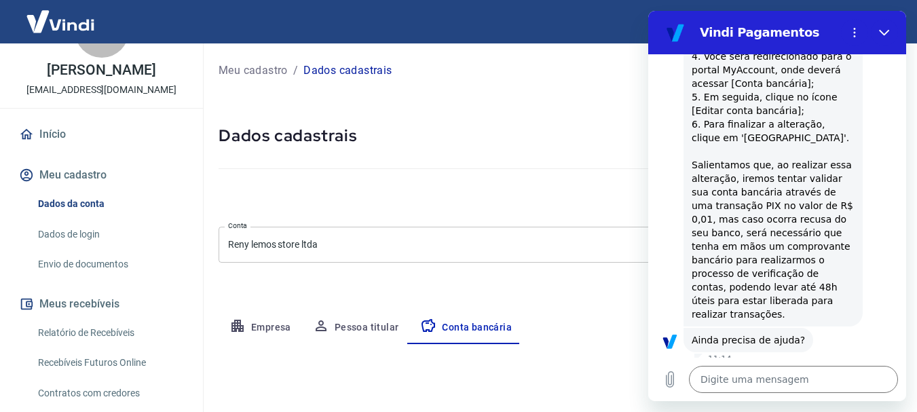
scroll to position [715, 0]
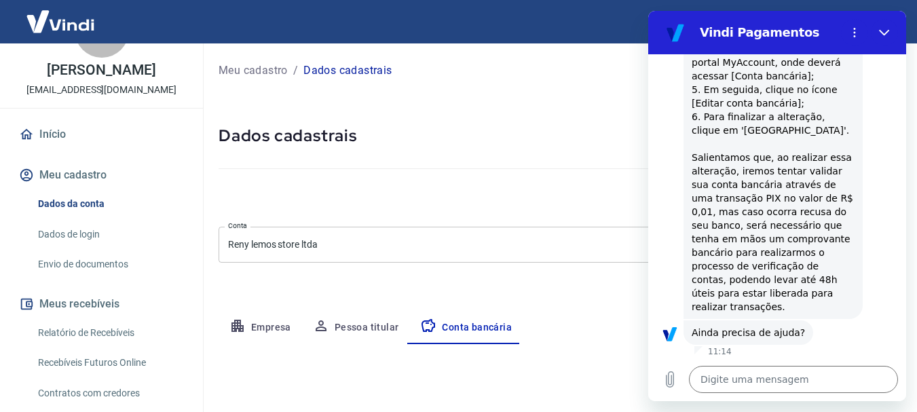
drag, startPoint x: 900, startPoint y: 233, endPoint x: 1559, endPoint y: 297, distance: 661.9
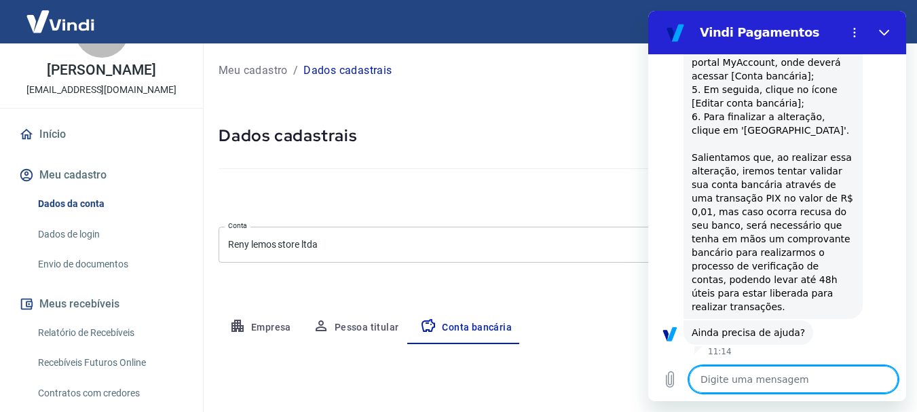
click at [743, 381] on textarea at bounding box center [793, 379] width 209 height 27
type textarea "s"
type textarea "x"
type textarea "si"
type textarea "x"
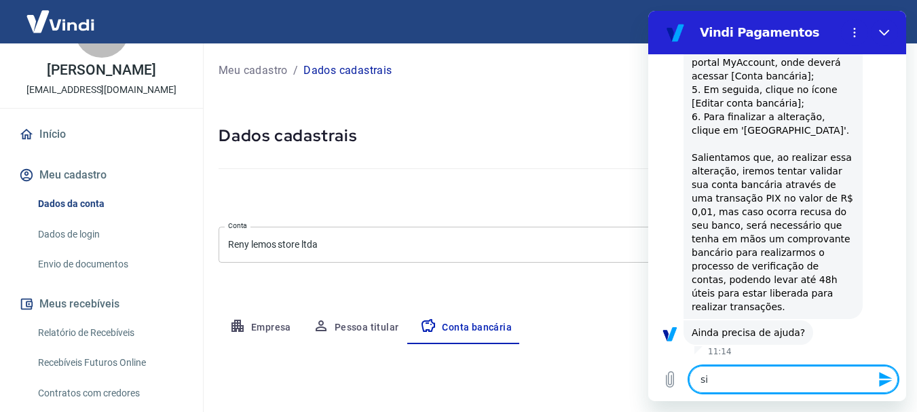
type textarea "sim"
type textarea "x"
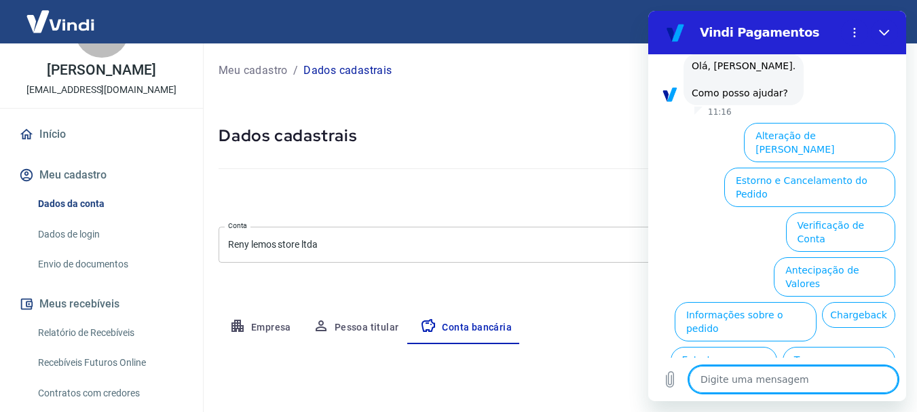
scroll to position [1090, 0]
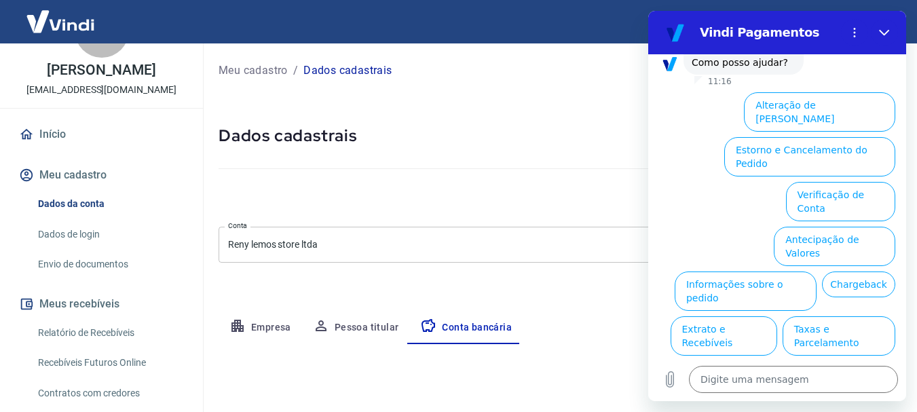
drag, startPoint x: 895, startPoint y: 314, endPoint x: 898, endPoint y: 272, distance: 42.2
click at [898, 272] on div "10:59 Web User 68caba763b9650ba14c276be diz: OI Vindi Vindi diz: Olá, Reni Ribe…" at bounding box center [777, 205] width 258 height 303
click at [459, 327] on button "Conta bancária" at bounding box center [465, 327] width 113 height 33
click at [891, 32] on button "Fechar" at bounding box center [884, 32] width 27 height 27
type textarea "x"
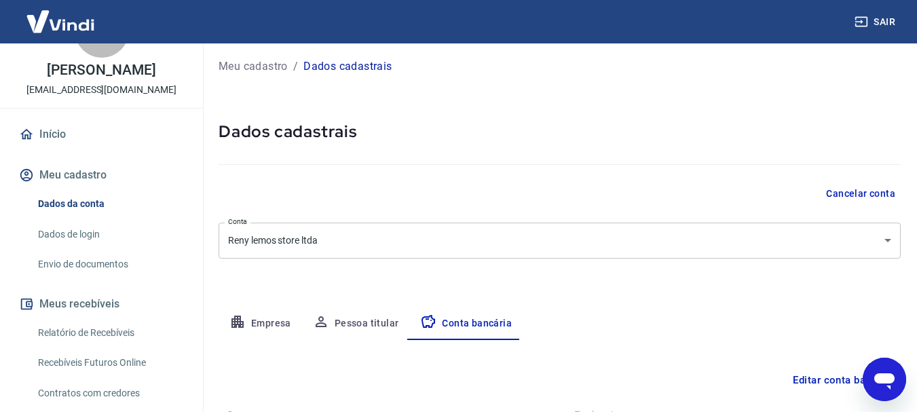
scroll to position [3, 0]
